Goal: Task Accomplishment & Management: Complete application form

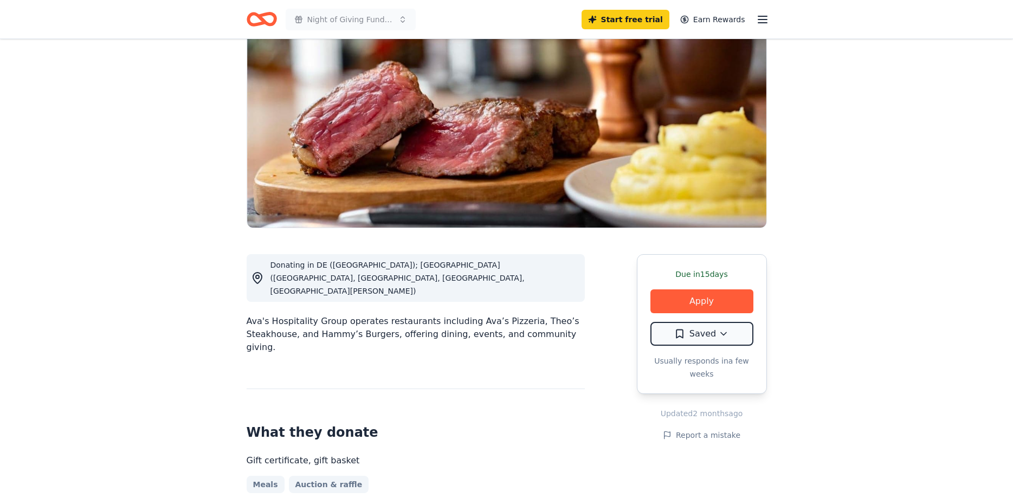
scroll to position [111, 0]
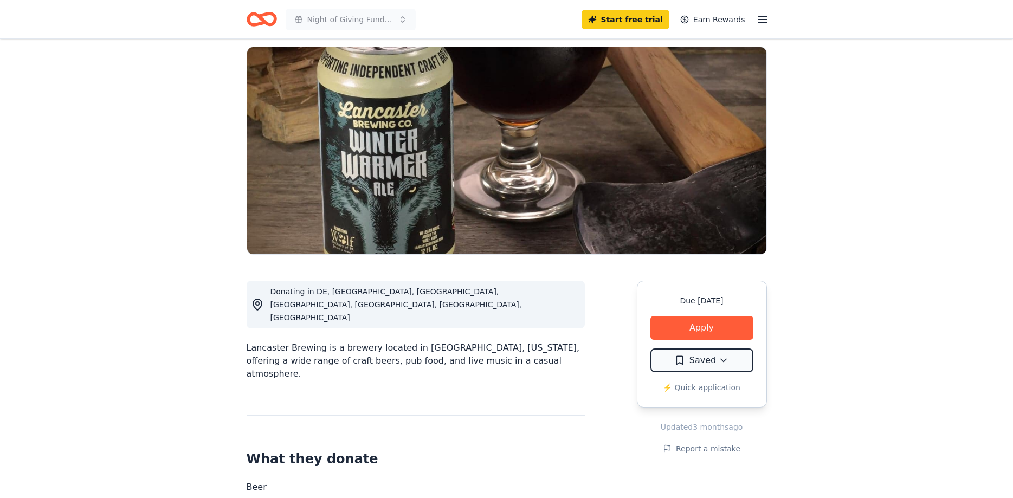
scroll to position [111, 0]
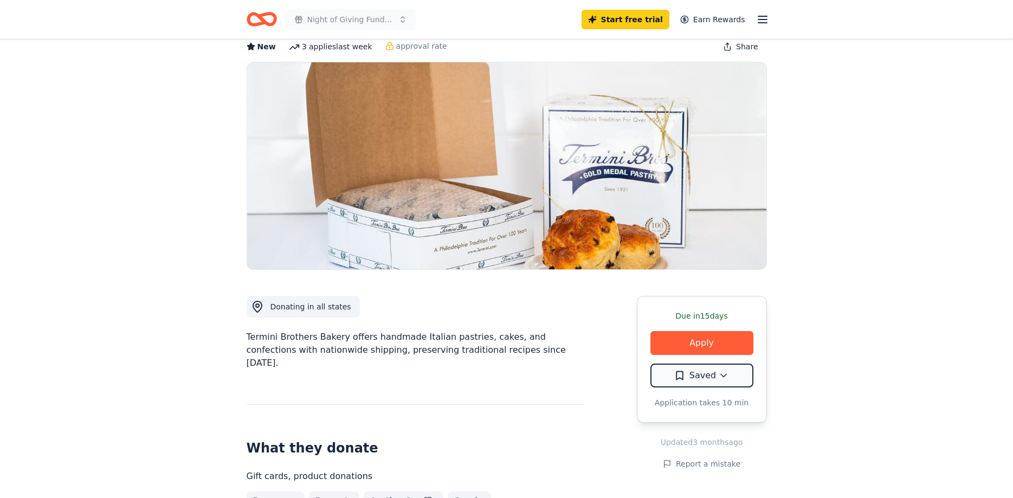
scroll to position [166, 0]
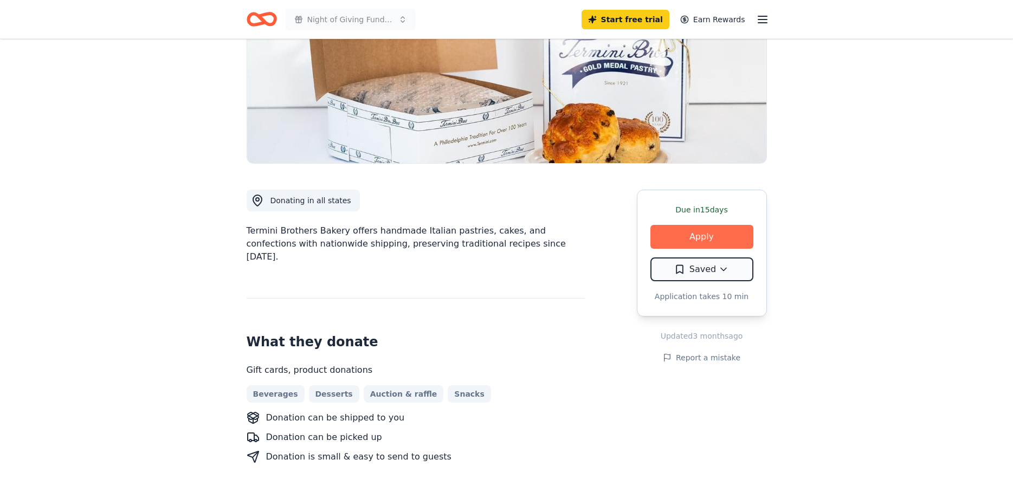
click at [705, 233] on button "Apply" at bounding box center [701, 237] width 103 height 24
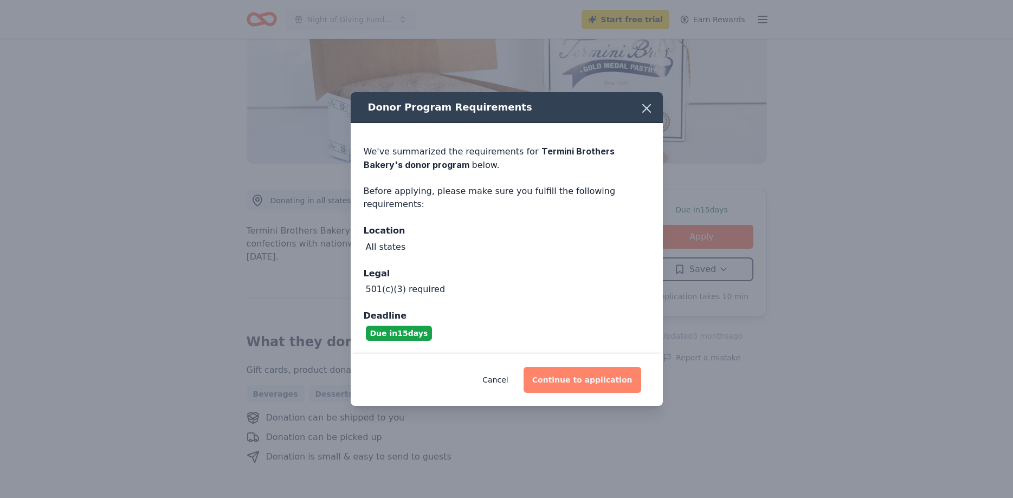
click at [593, 377] on button "Continue to application" at bounding box center [583, 380] width 118 height 26
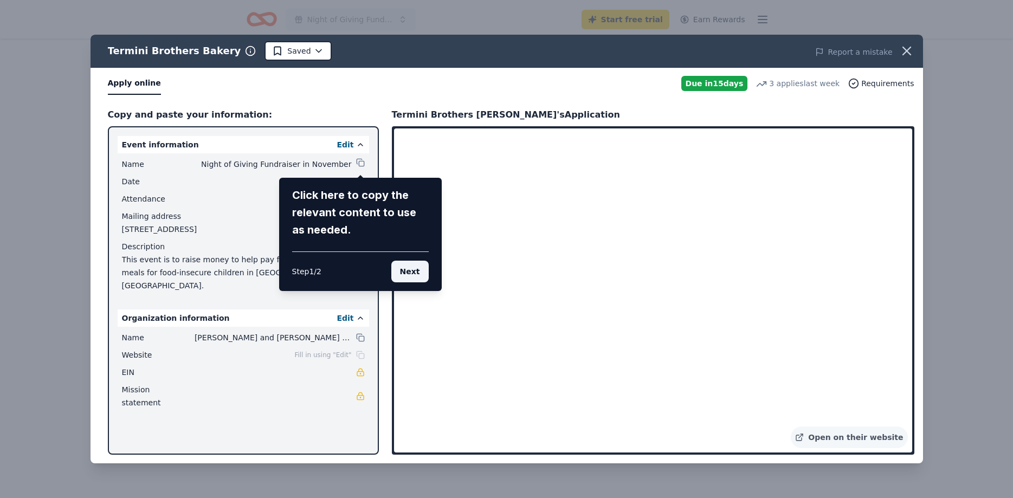
click at [414, 268] on button "Next" at bounding box center [409, 272] width 37 height 22
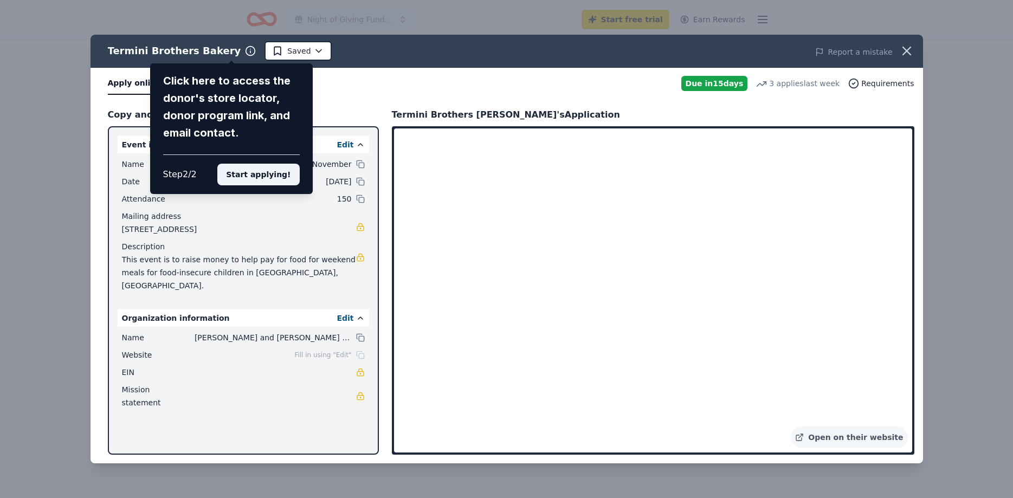
click at [282, 164] on button "Start applying!" at bounding box center [258, 175] width 82 height 22
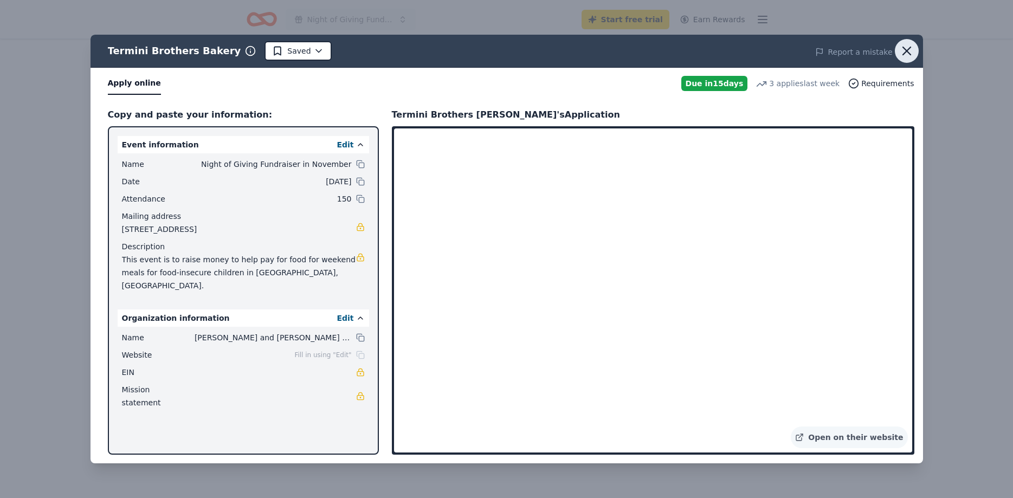
click at [911, 50] on icon "button" at bounding box center [906, 50] width 15 height 15
